Goal: Check status

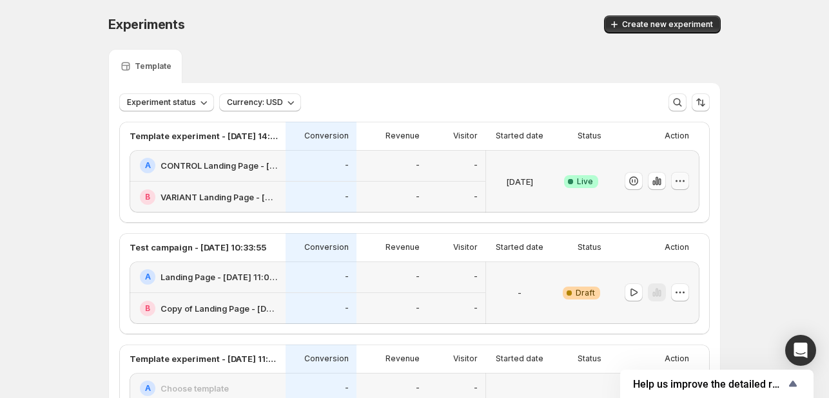
click at [677, 181] on icon "button" at bounding box center [676, 181] width 2 height 2
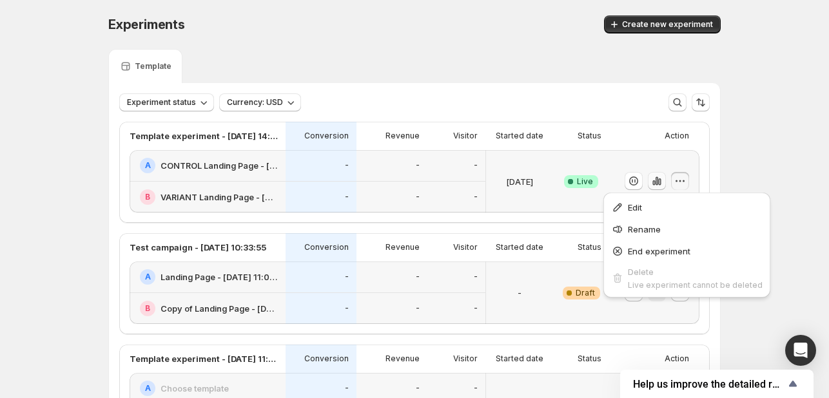
click at [655, 182] on icon "button" at bounding box center [653, 182] width 3 height 5
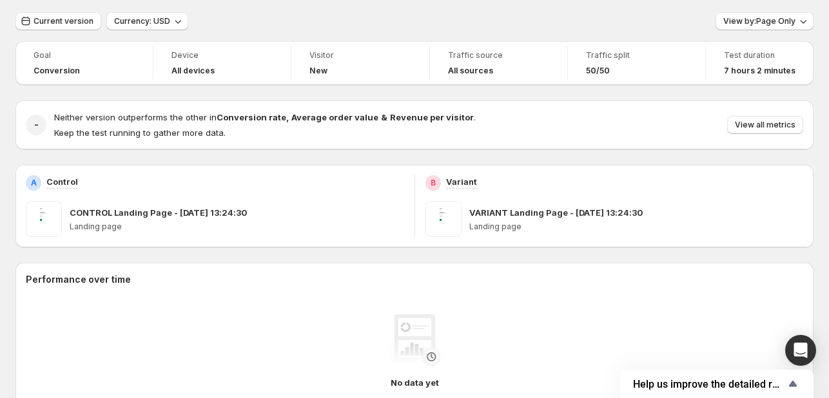
scroll to position [39, 0]
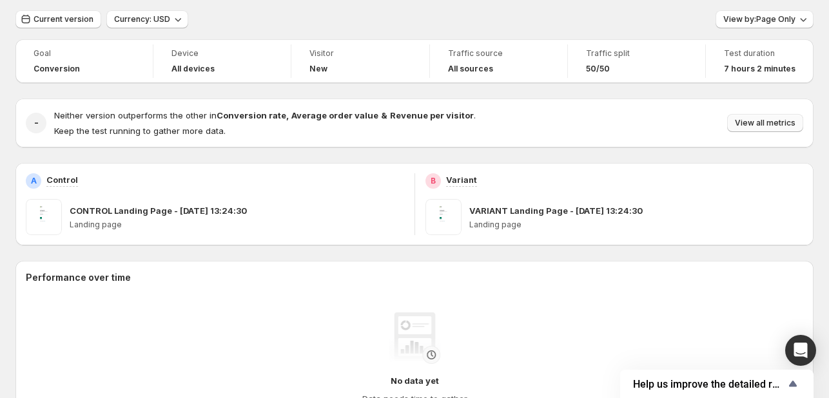
click at [784, 124] on span "View all metrics" at bounding box center [765, 123] width 61 height 10
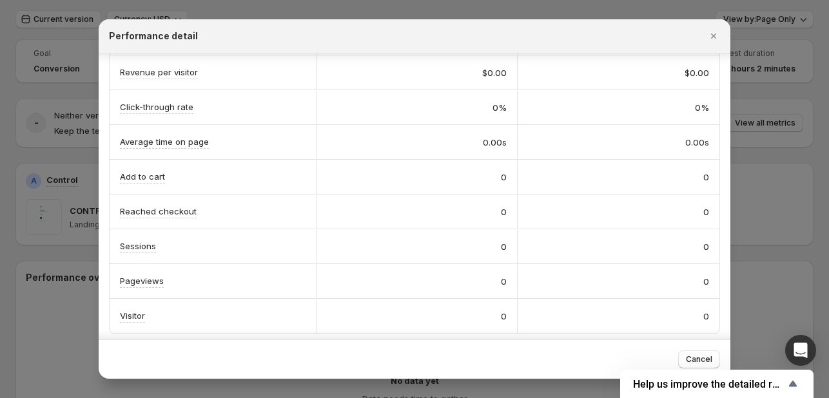
scroll to position [183, 0]
drag, startPoint x: 782, startPoint y: 314, endPoint x: 767, endPoint y: 321, distance: 16.8
click at [782, 315] on div at bounding box center [414, 199] width 829 height 398
